Goal: Task Accomplishment & Management: Manage account settings

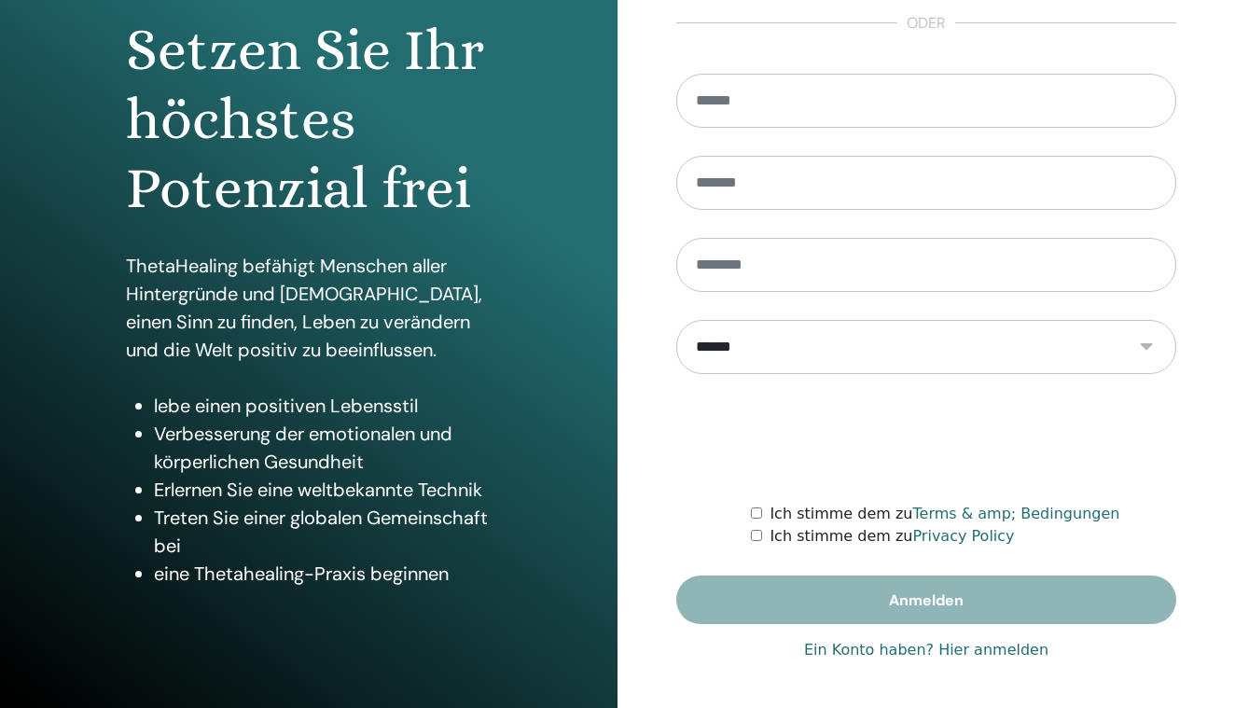
click at [982, 649] on link "Ein Konto haben? Hier anmelden" at bounding box center [926, 650] width 244 height 22
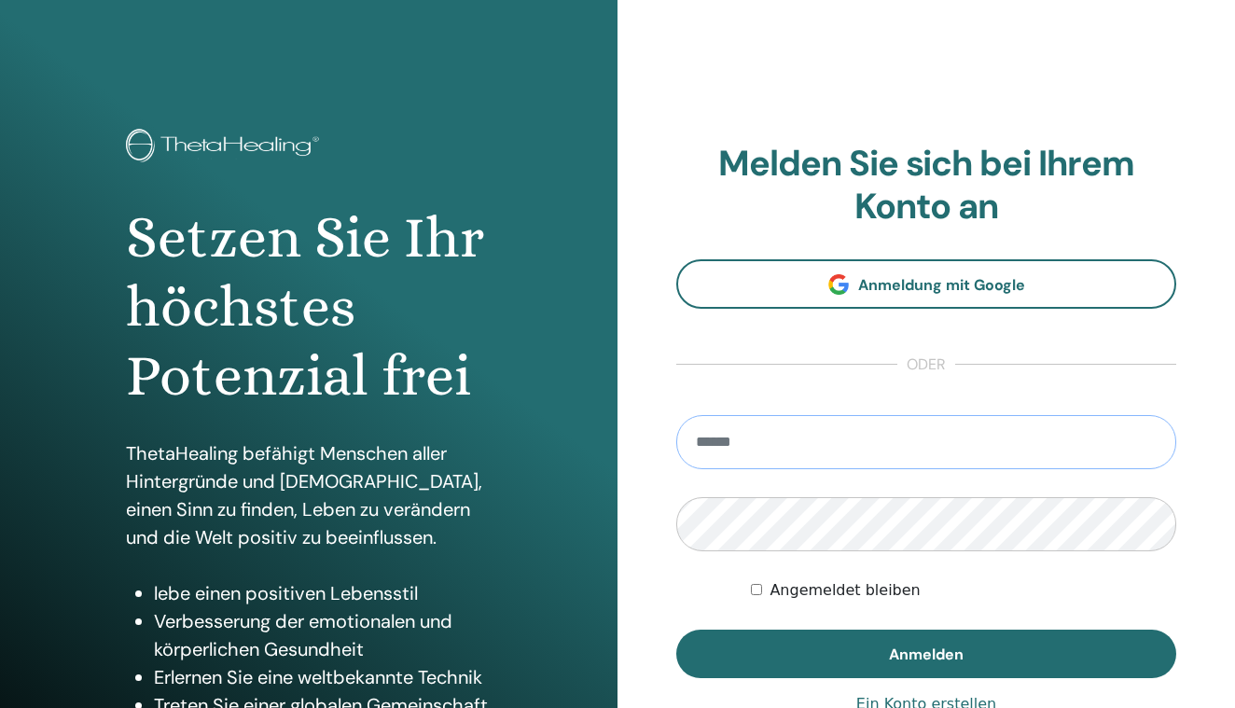
type input "**********"
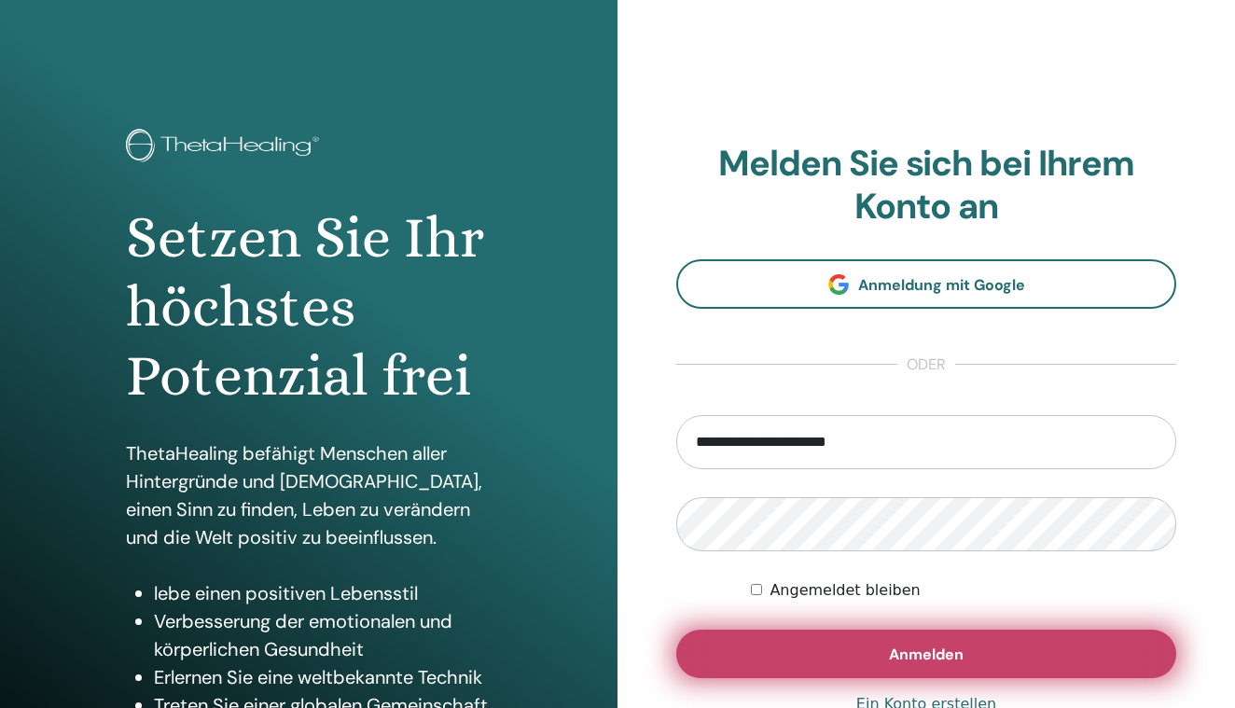
click at [808, 652] on button "Anmelden" at bounding box center [926, 654] width 500 height 49
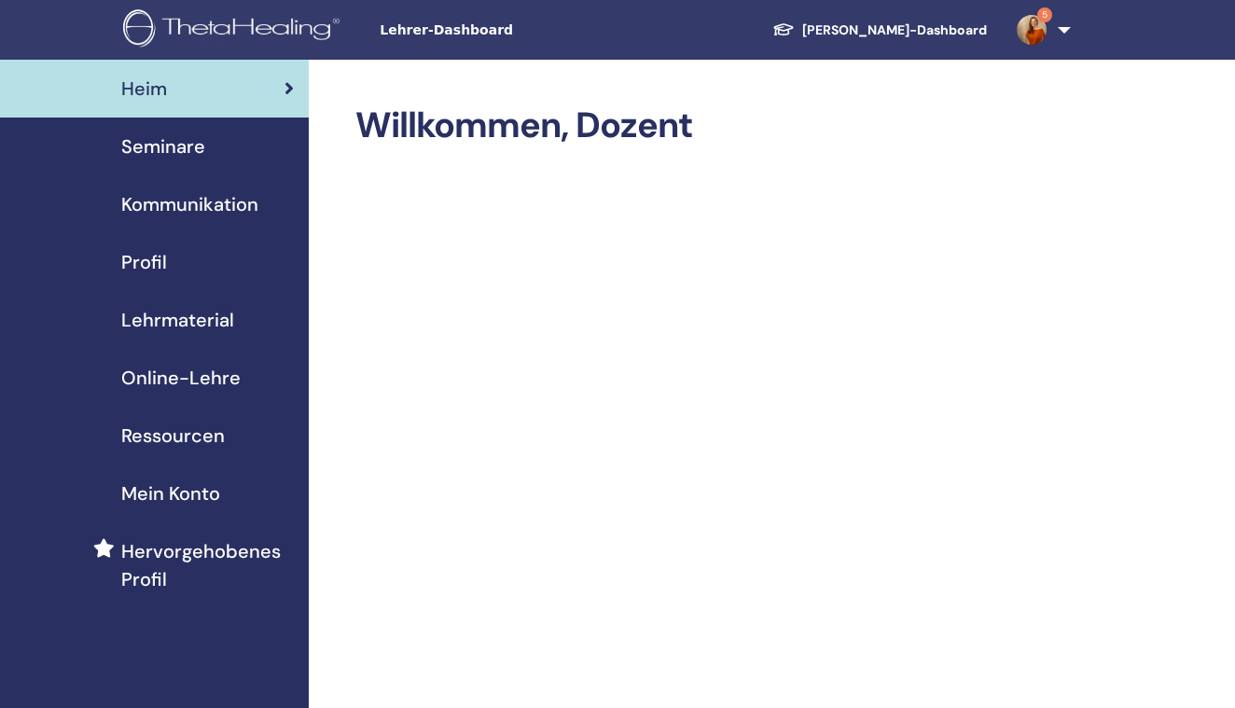
click at [145, 154] on span "Seminare" at bounding box center [163, 146] width 84 height 28
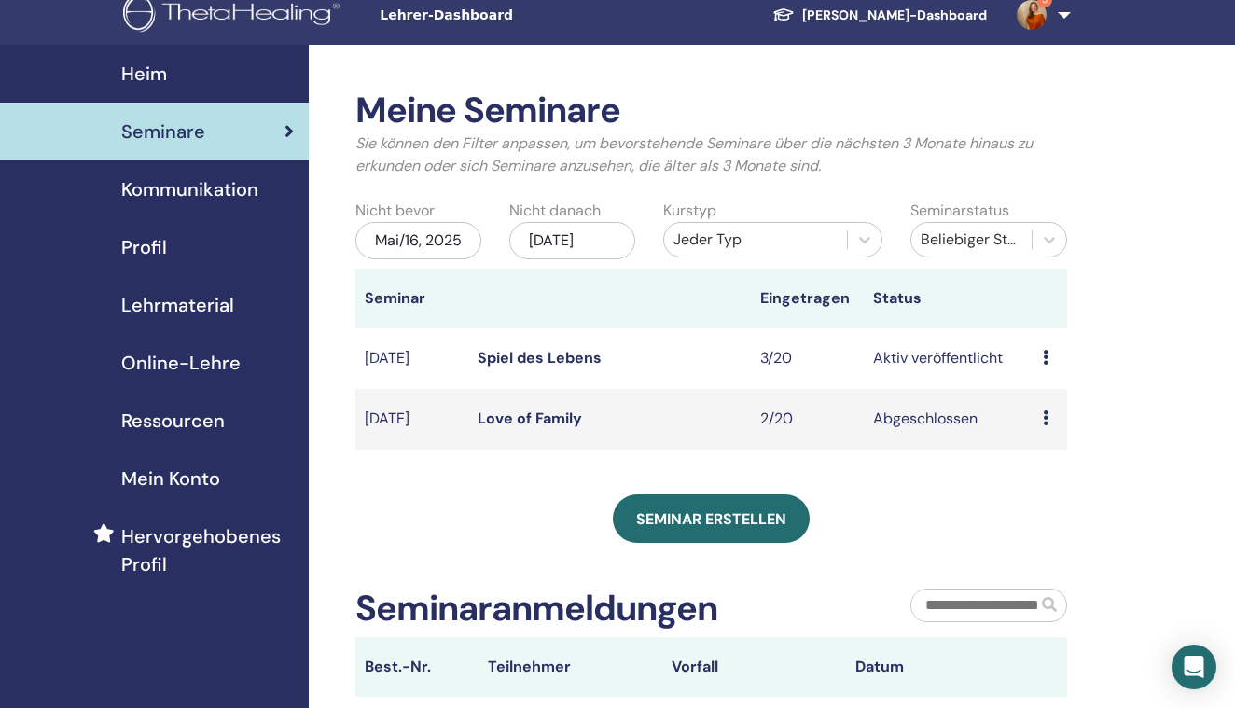
scroll to position [16, 0]
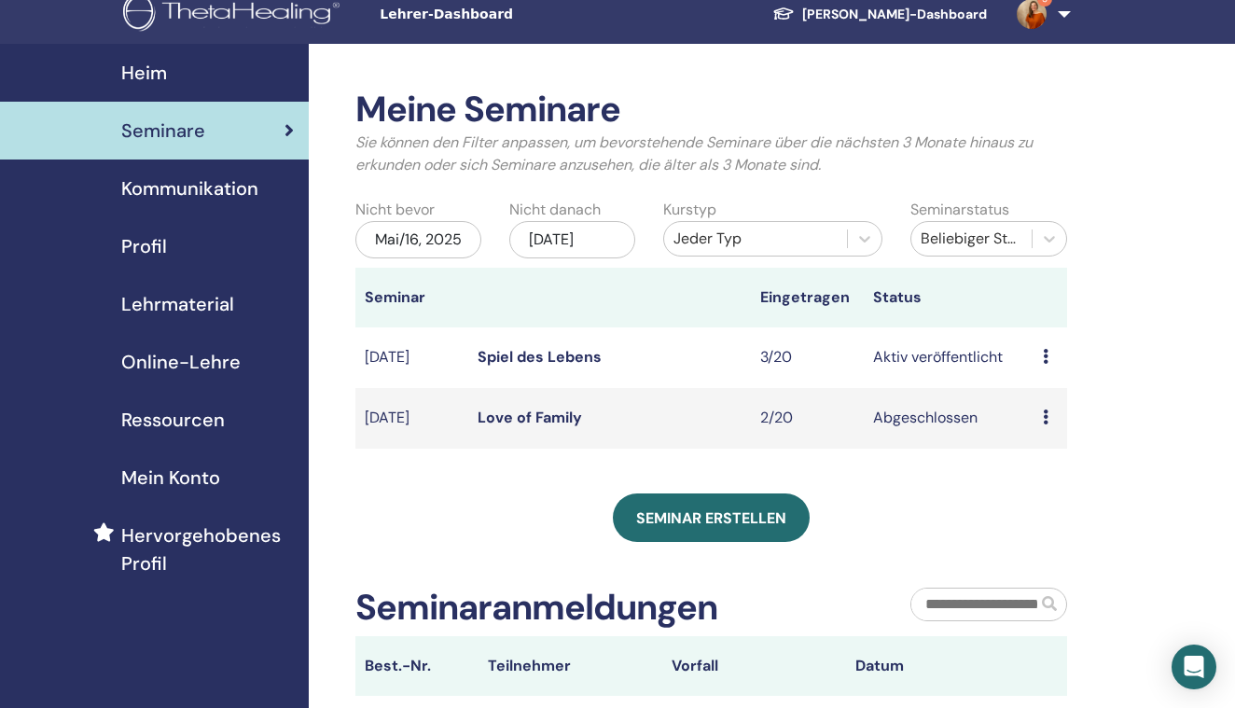
click at [412, 254] on div "Mai/16, 2025" at bounding box center [418, 239] width 126 height 37
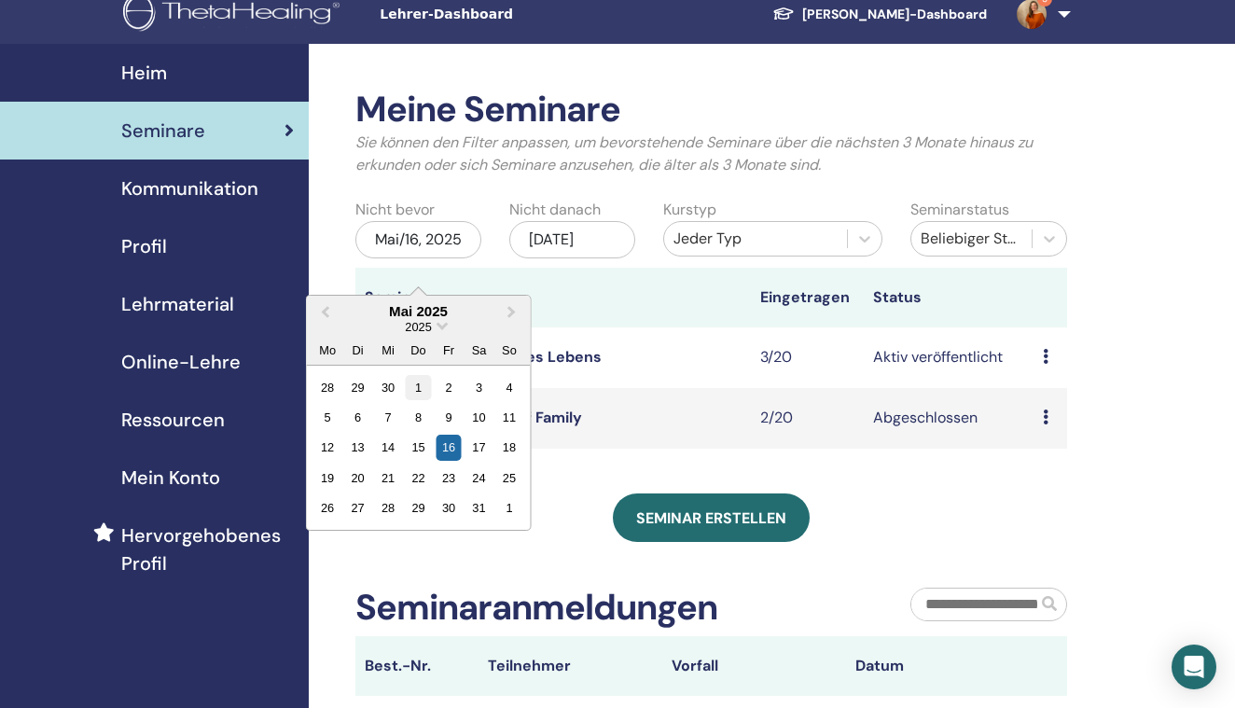
click at [412, 384] on div "1" at bounding box center [418, 386] width 25 height 25
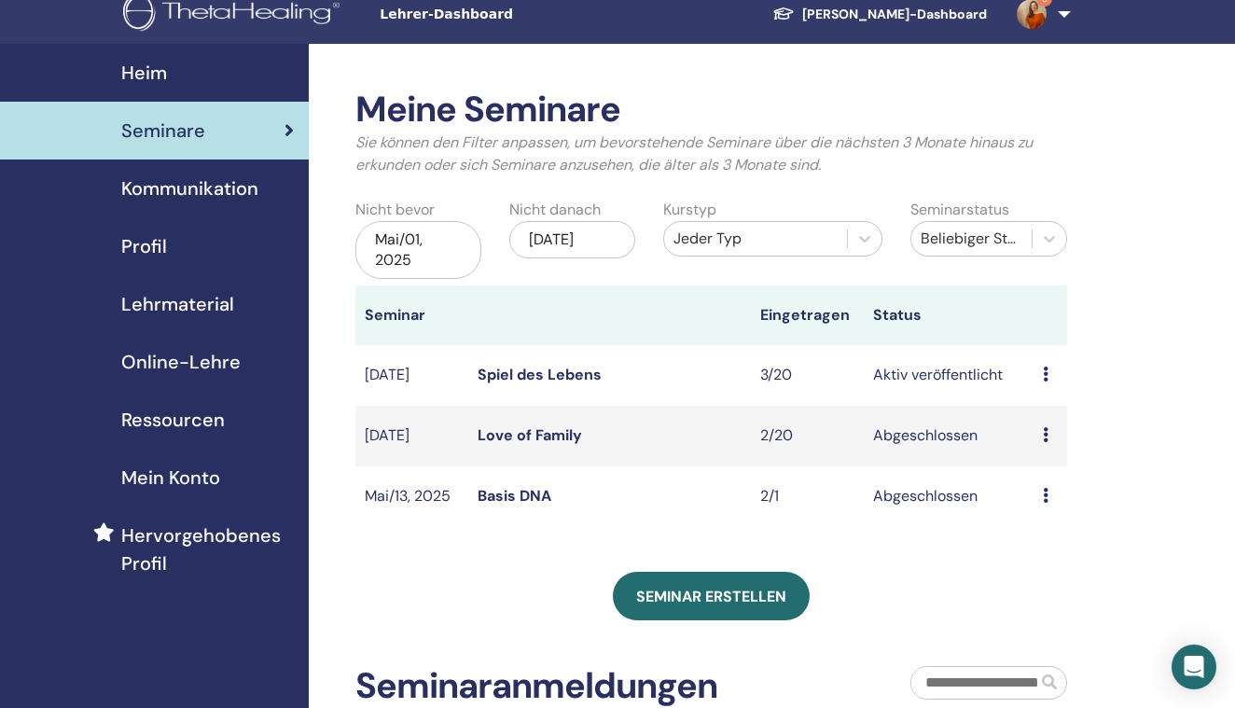
click at [562, 257] on div "Nov/16, 2025" at bounding box center [572, 239] width 126 height 37
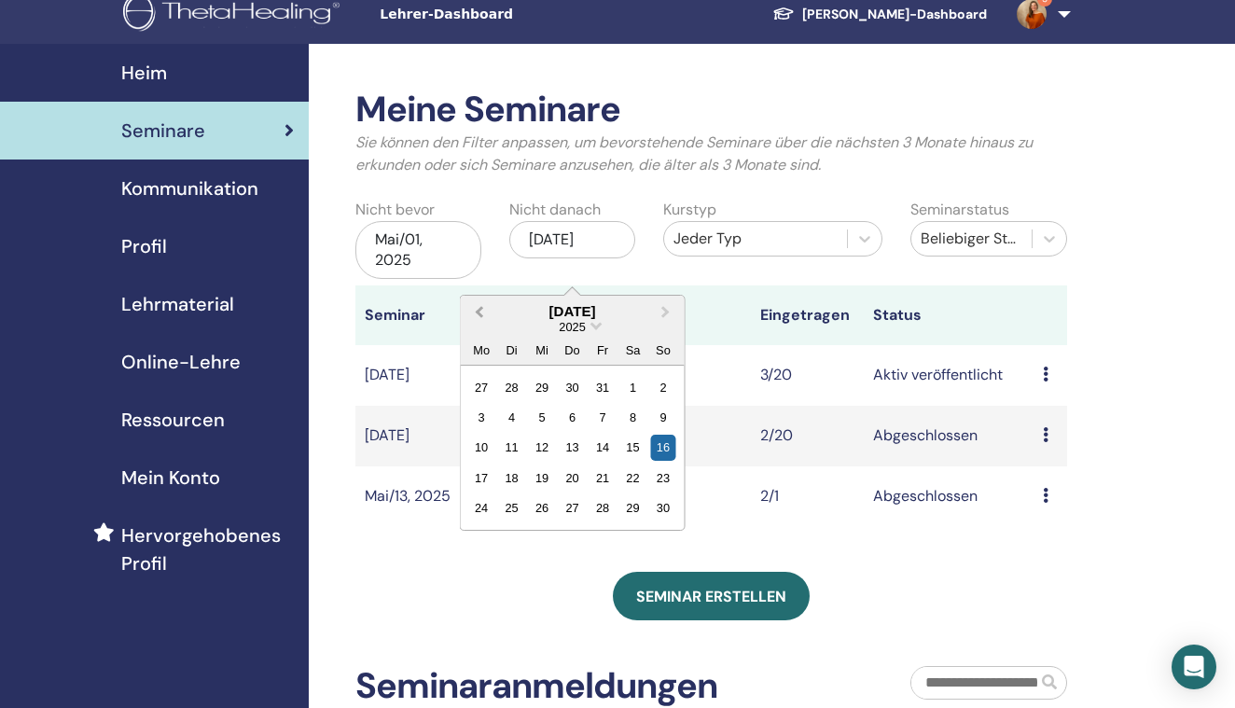
click at [475, 311] on button "Previous Month" at bounding box center [478, 313] width 30 height 30
click at [475, 312] on button "Previous Month" at bounding box center [478, 313] width 30 height 30
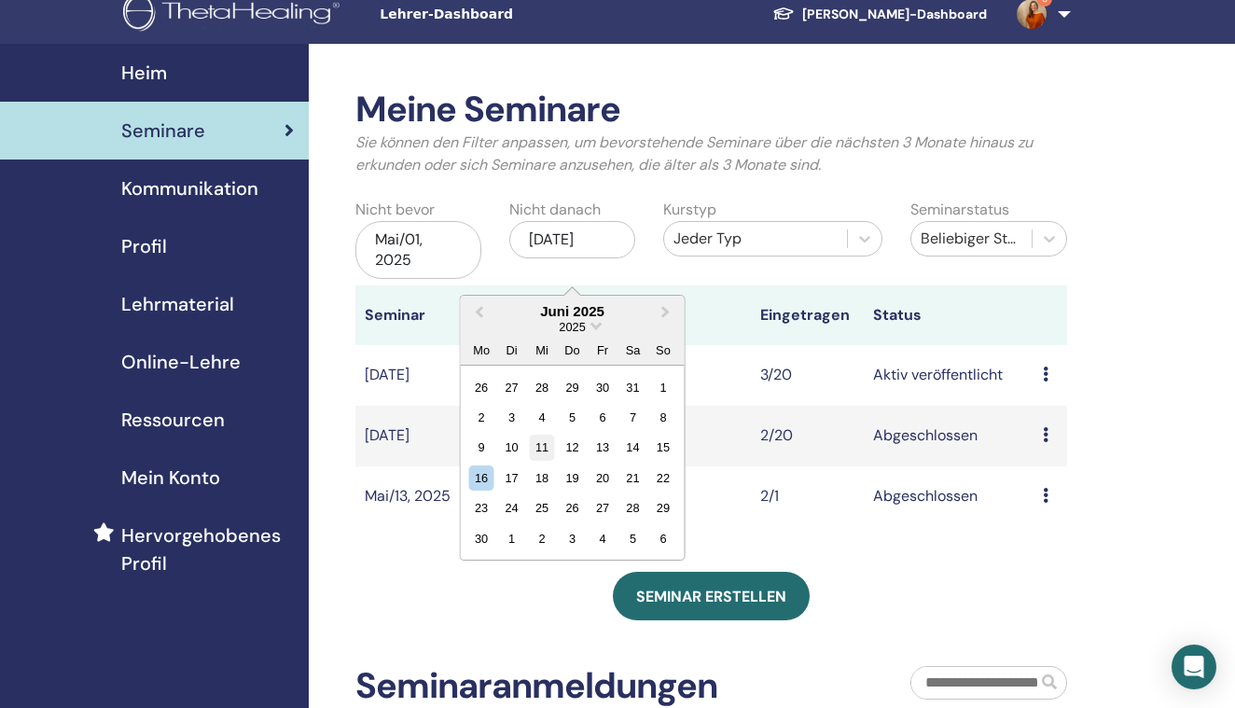
click at [546, 447] on div "11" at bounding box center [542, 447] width 25 height 25
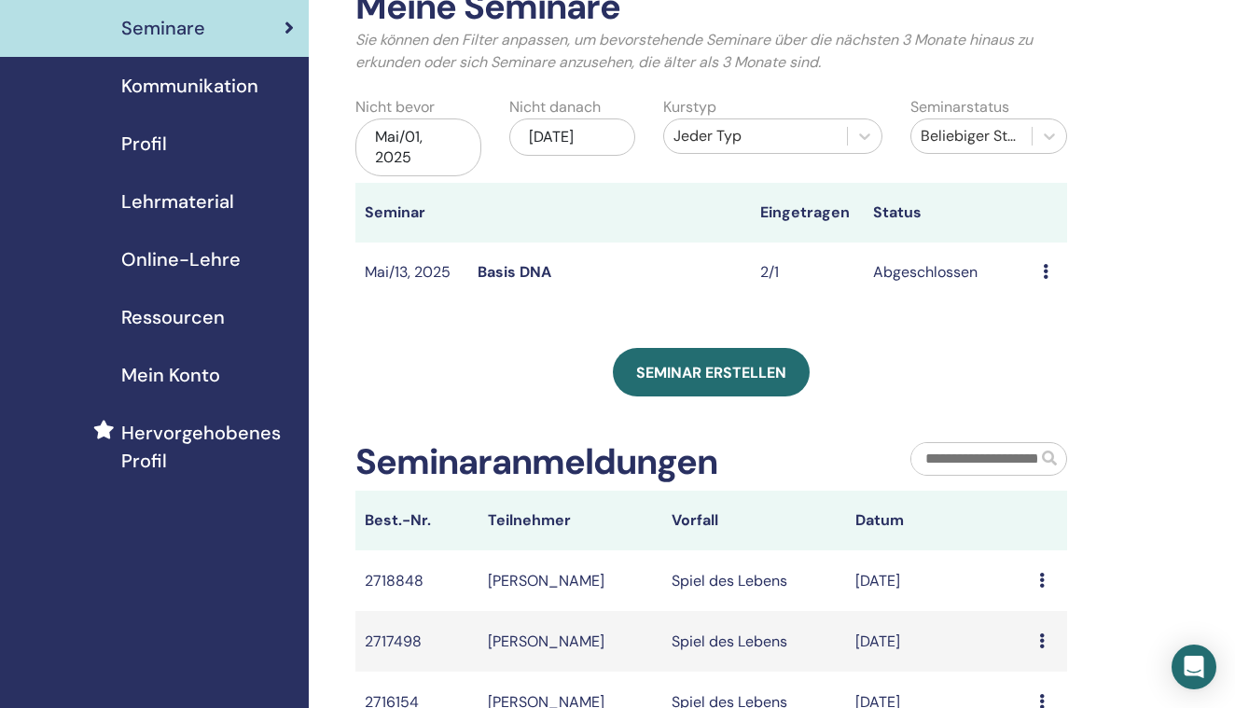
scroll to position [121, 0]
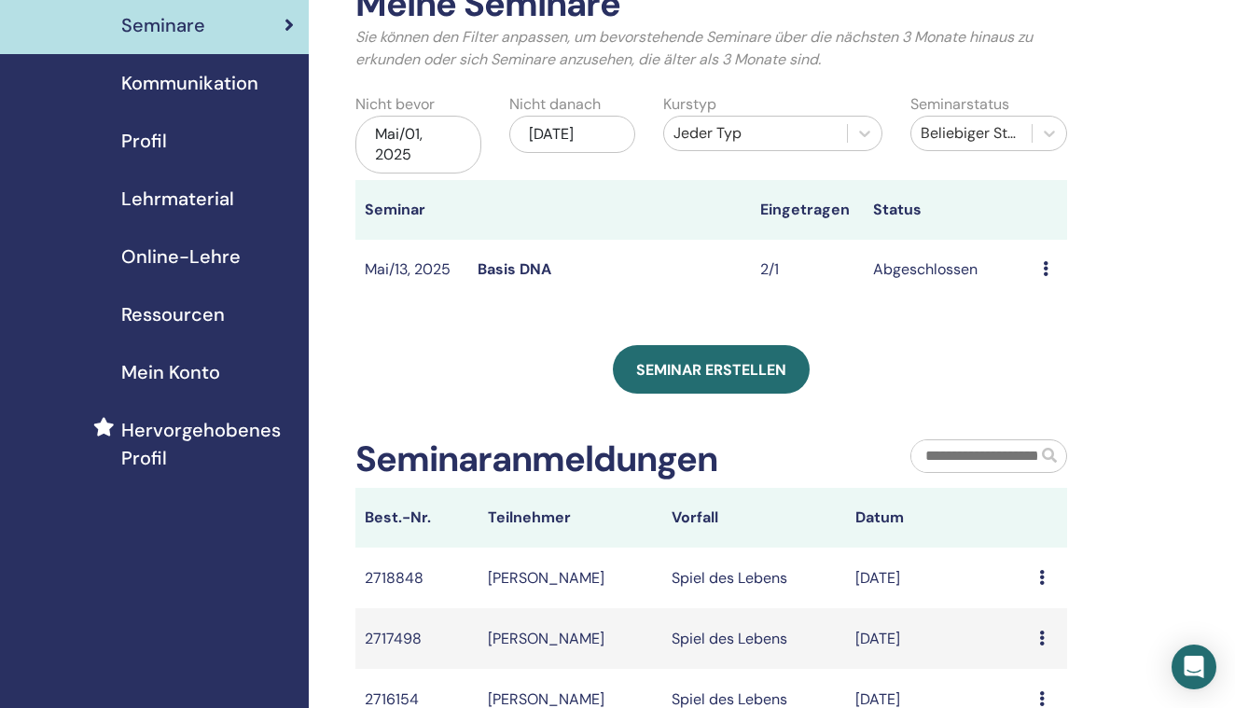
click at [520, 270] on link "Basis DNA" at bounding box center [515, 269] width 74 height 20
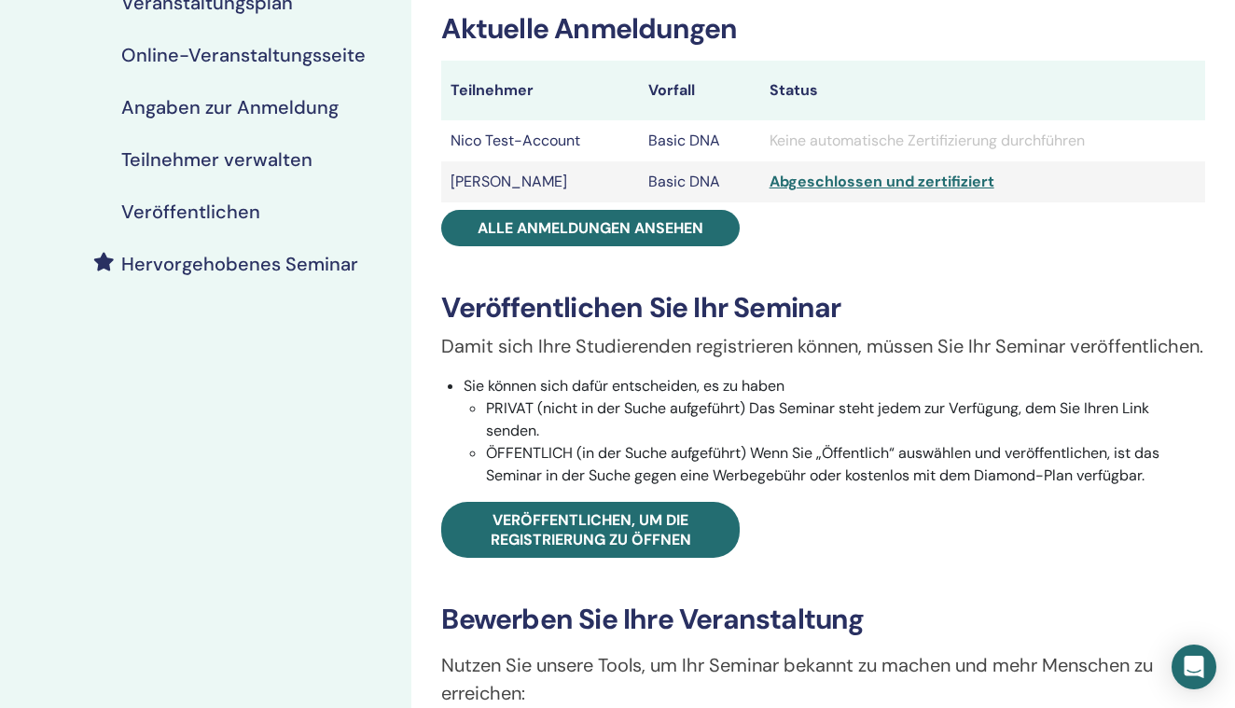
scroll to position [277, 0]
